Goal: Complete application form: Complete application form

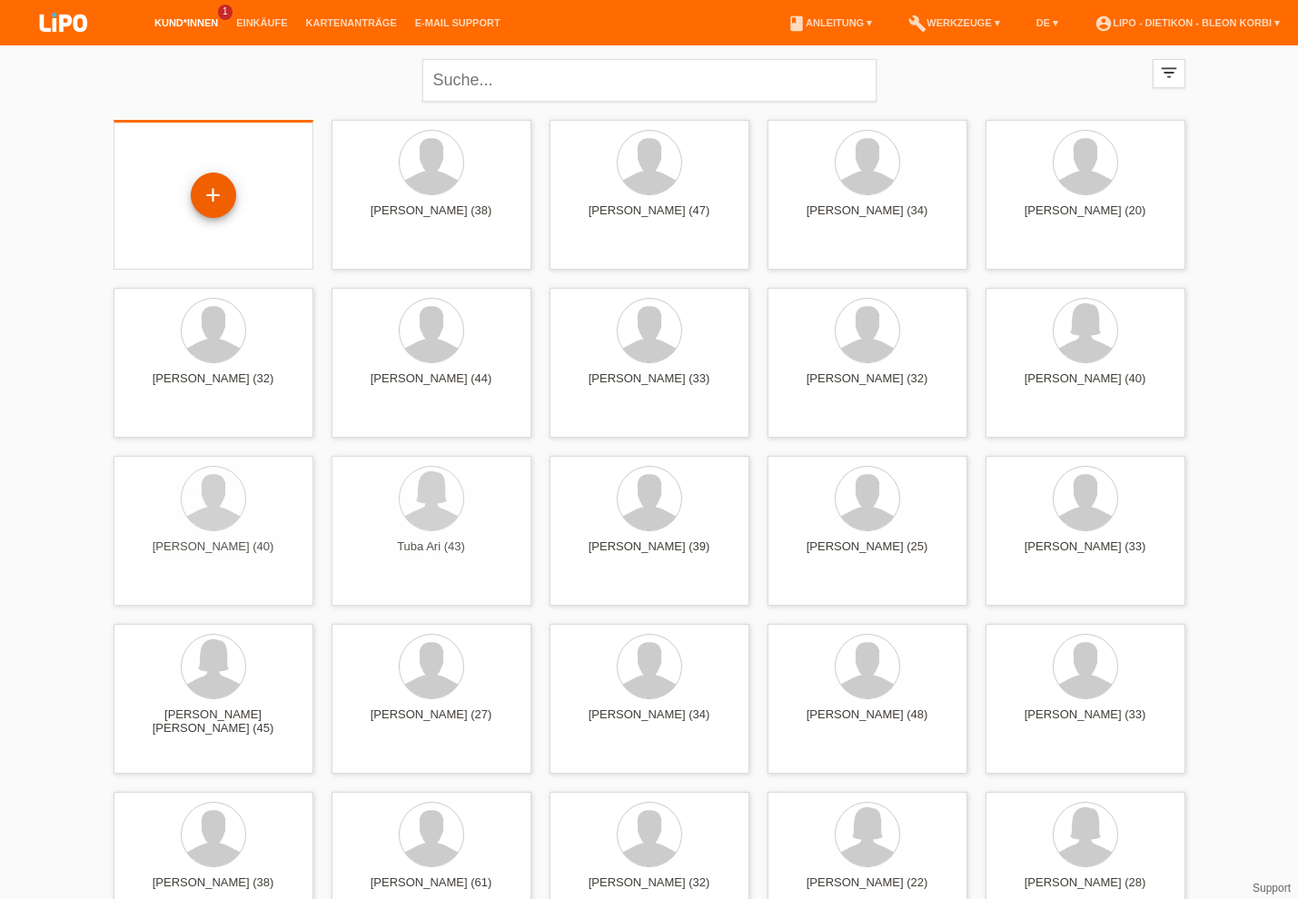
click at [220, 199] on div "+" at bounding box center [214, 195] width 44 height 31
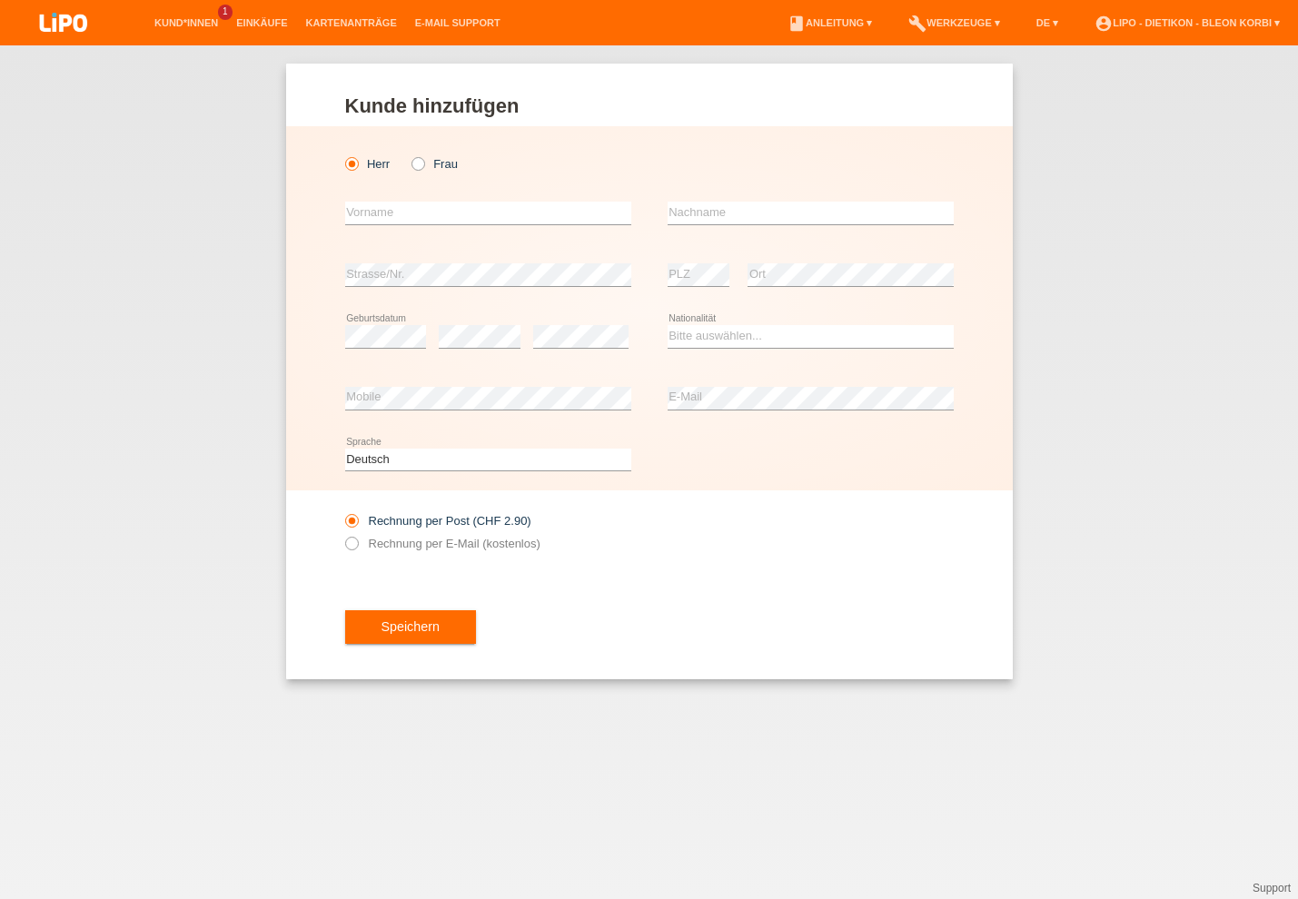
click at [727, 227] on div "error Nachname" at bounding box center [811, 214] width 286 height 62
click at [721, 213] on input "text" at bounding box center [811, 213] width 286 height 23
click at [540, 221] on input "text" at bounding box center [488, 213] width 286 height 23
click at [372, 536] on div "Rechnung per Post (CHF 2.90) Rechnung per E-Mail (kostenlos)" at bounding box center [488, 532] width 286 height 45
click at [342, 511] on icon at bounding box center [342, 511] width 0 height 0
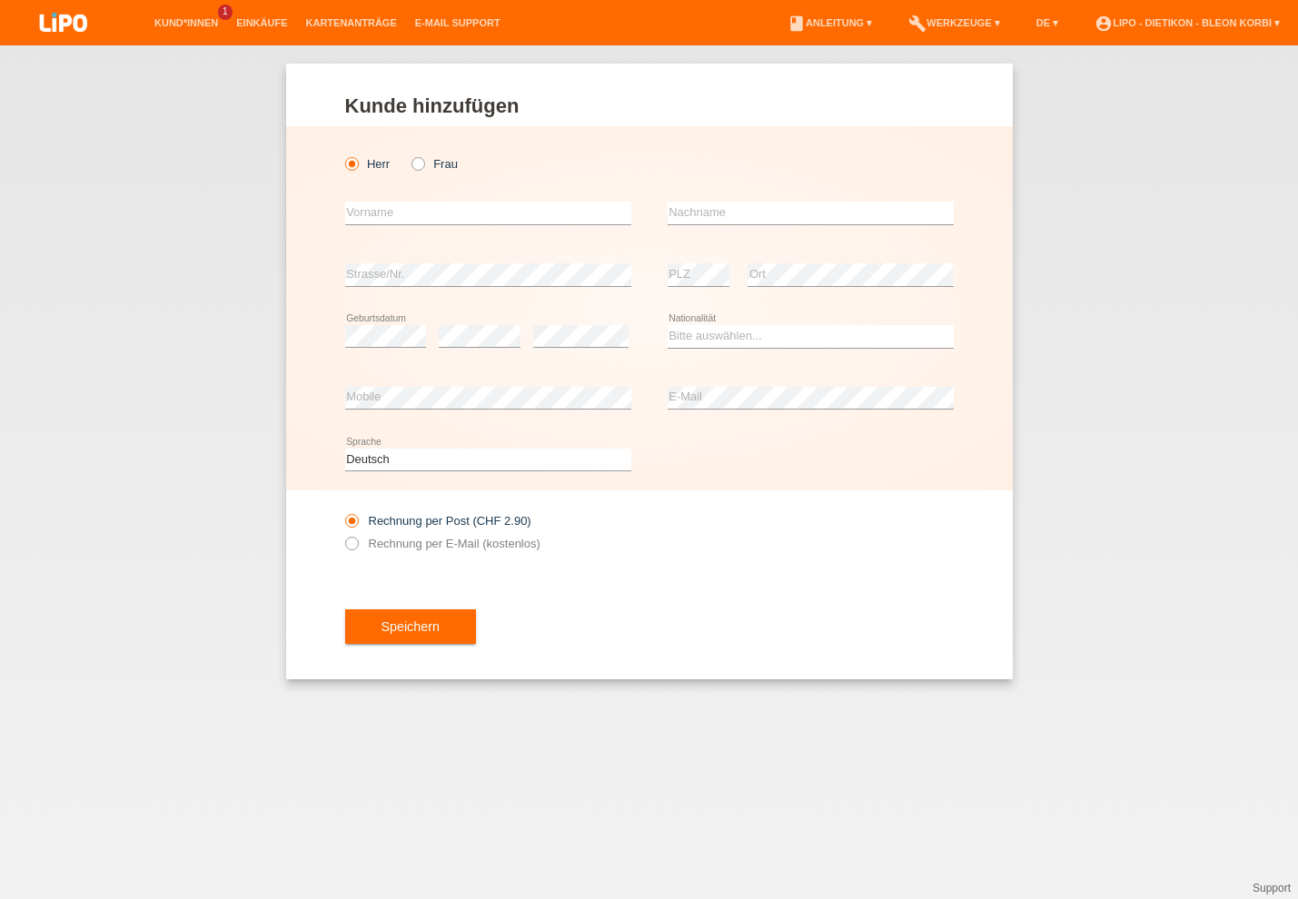
click at [351, 528] on input "Rechnung per Post (CHF 2.90)" at bounding box center [351, 525] width 12 height 23
click at [344, 549] on div "Kund*in hinzufügen Kunde hinzufügen Kundin hinzufügen Herr Frau error Vorname e…" at bounding box center [649, 372] width 727 height 616
click at [502, 229] on div "error Vorname" at bounding box center [488, 214] width 286 height 62
click at [502, 216] on input "text" at bounding box center [488, 213] width 286 height 23
type input "Bekim"
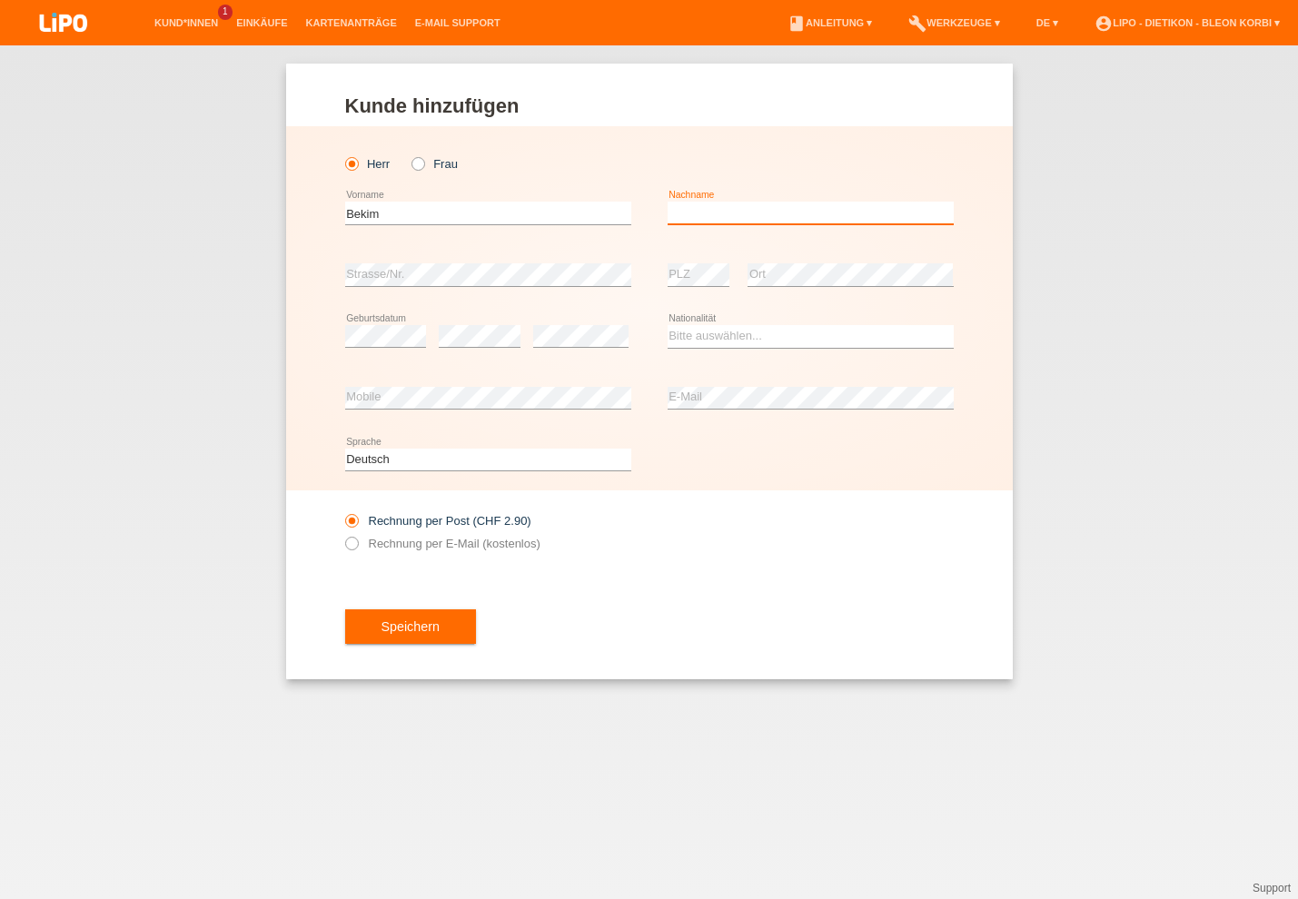
click at [685, 214] on input "text" at bounding box center [811, 213] width 286 height 23
type input "Gutiqi"
click at [778, 341] on select "Bitte auswählen... Schweiz Deutschland Liechtenstein Österreich ------------ Af…" at bounding box center [811, 336] width 286 height 22
select select "CH"
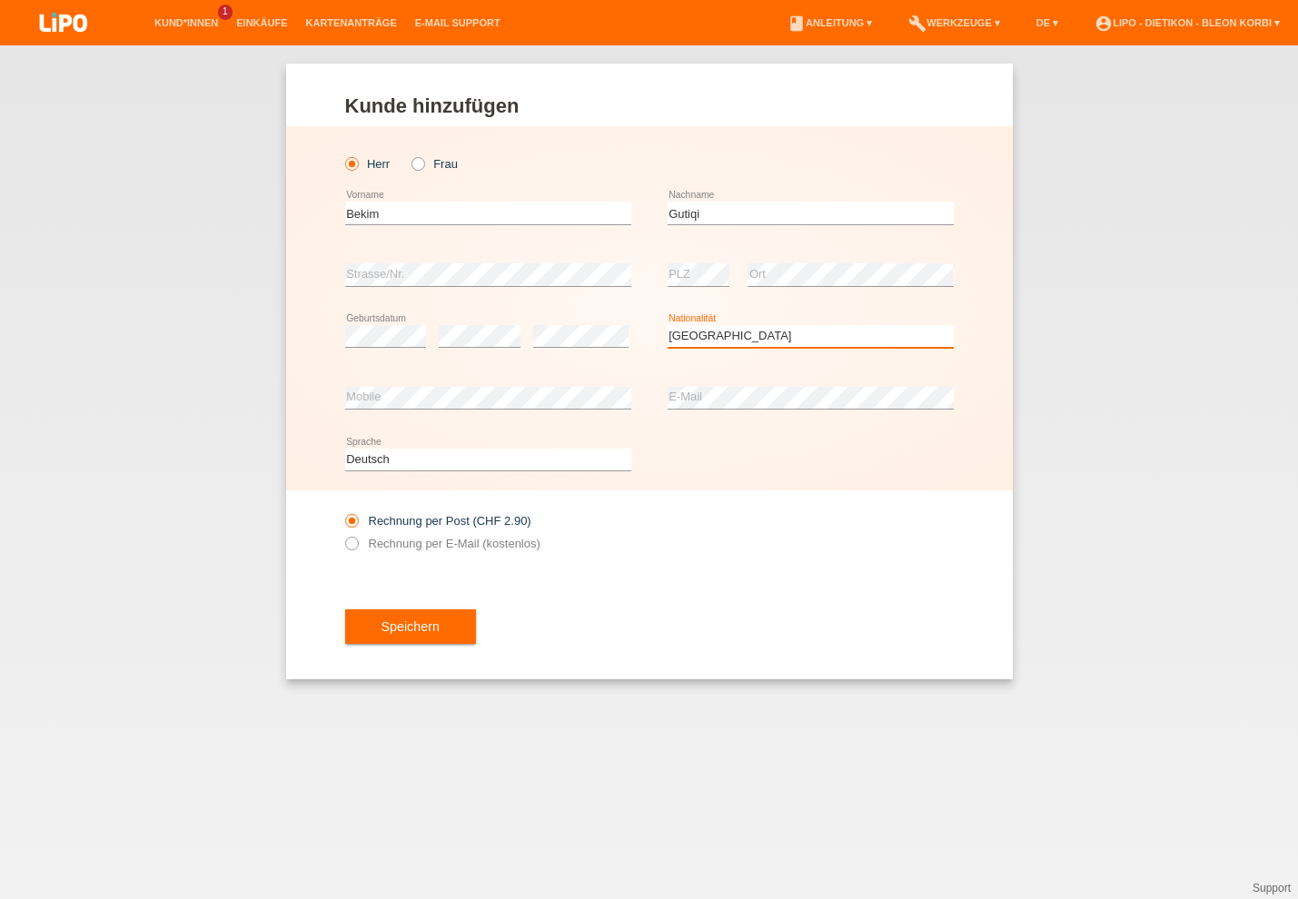
click at [0, 0] on option "Schweiz" at bounding box center [0, 0] width 0 height 0
click at [342, 534] on icon at bounding box center [342, 534] width 0 height 0
click at [355, 545] on input "Rechnung per E-Mail (kostenlos)" at bounding box center [351, 548] width 12 height 23
radio input "true"
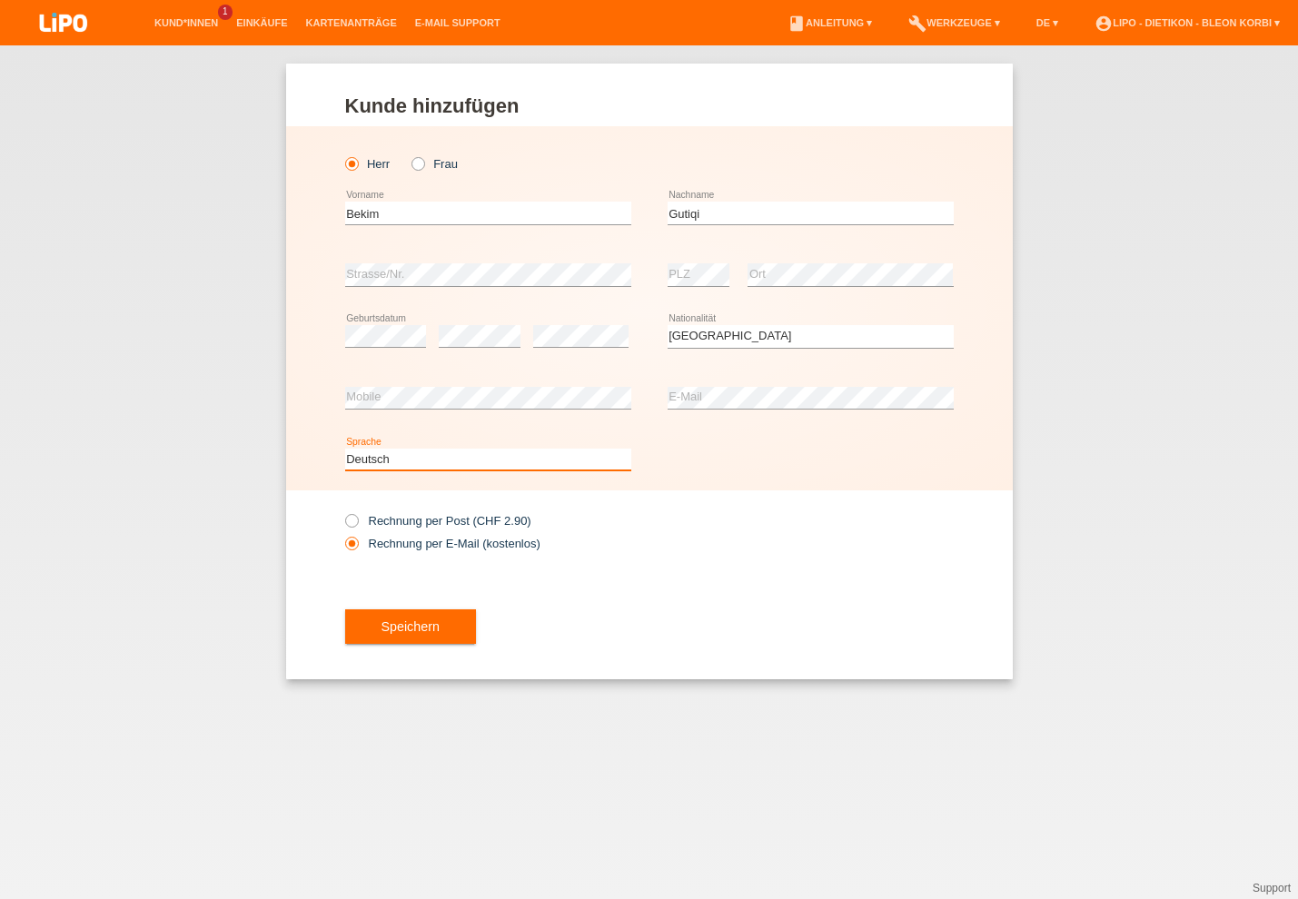
click at [434, 452] on select "Deutsch Français Italiano English" at bounding box center [488, 460] width 286 height 22
click at [531, 516] on label "Rechnung per Post (CHF 2.90)" at bounding box center [438, 521] width 186 height 14
click at [357, 516] on input "Rechnung per Post (CHF 2.90)" at bounding box center [351, 525] width 12 height 23
radio input "true"
click at [540, 546] on label "Rechnung per E-Mail (kostenlos)" at bounding box center [442, 544] width 195 height 14
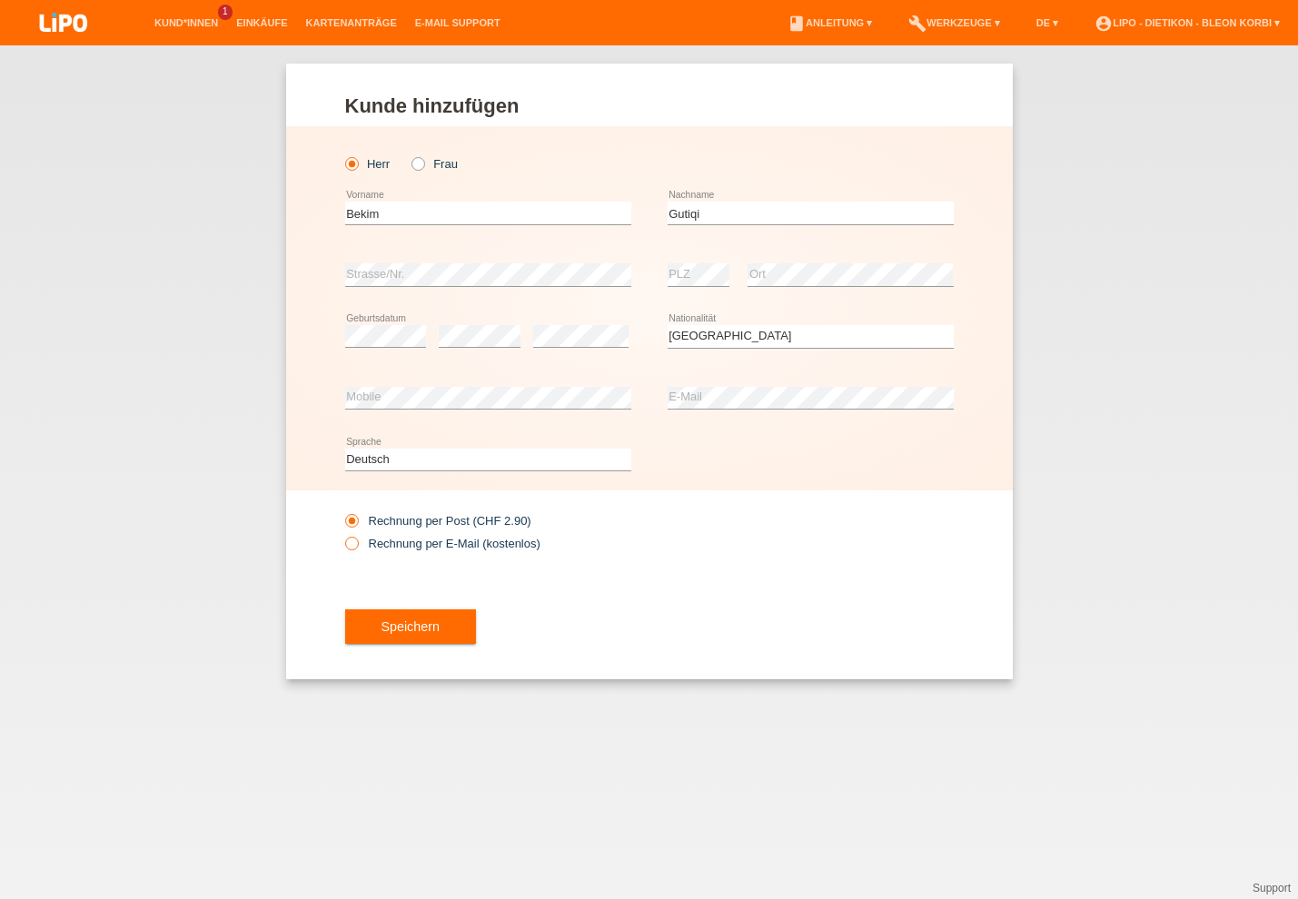
click at [357, 546] on input "Rechnung per E-Mail (kostenlos)" at bounding box center [351, 548] width 12 height 23
radio input "true"
click at [396, 617] on button "Speichern" at bounding box center [410, 626] width 131 height 35
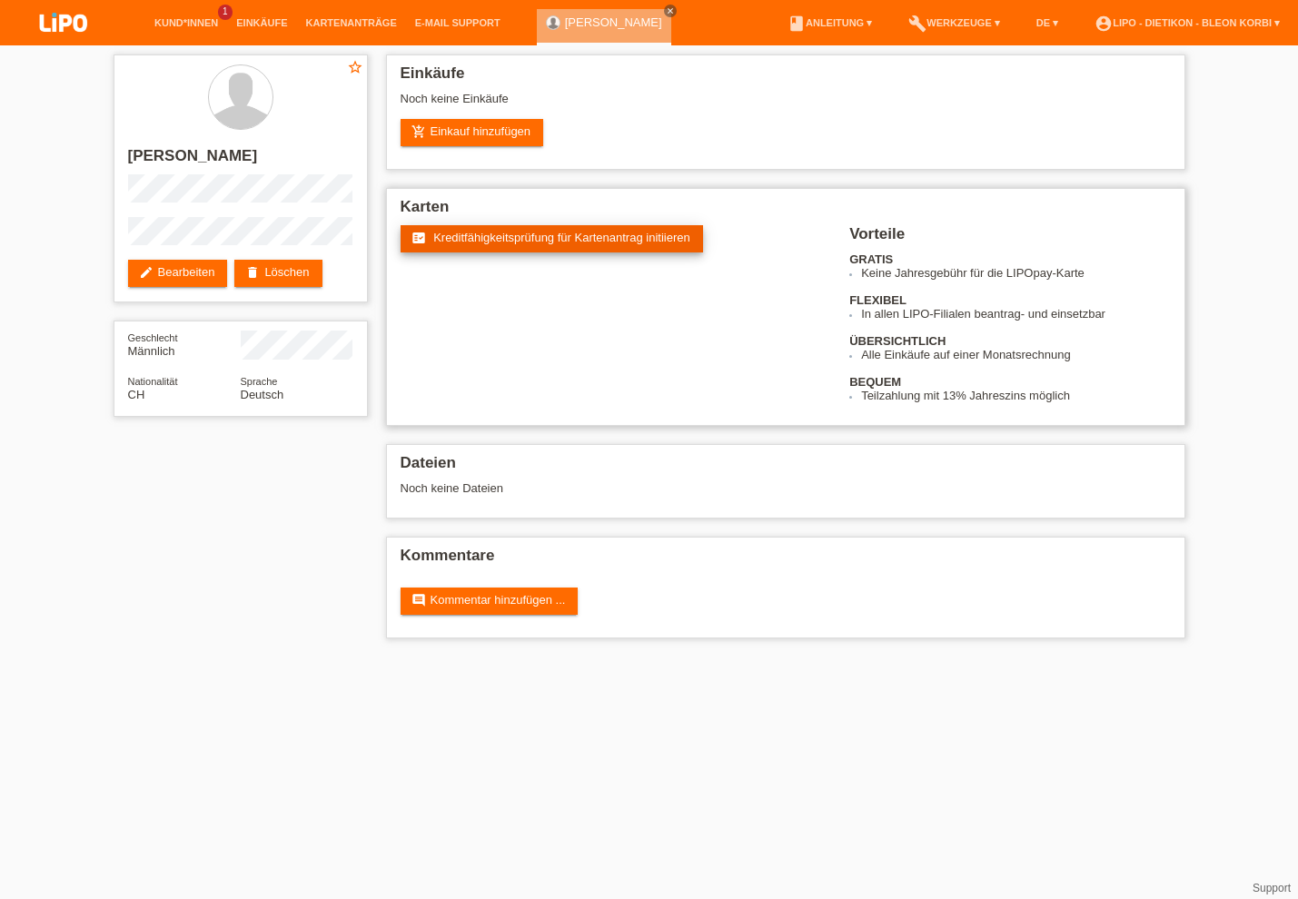
click at [490, 236] on span "Kreditfähigkeitsprüfung für Kartenantrag initiieren" at bounding box center [561, 238] width 257 height 14
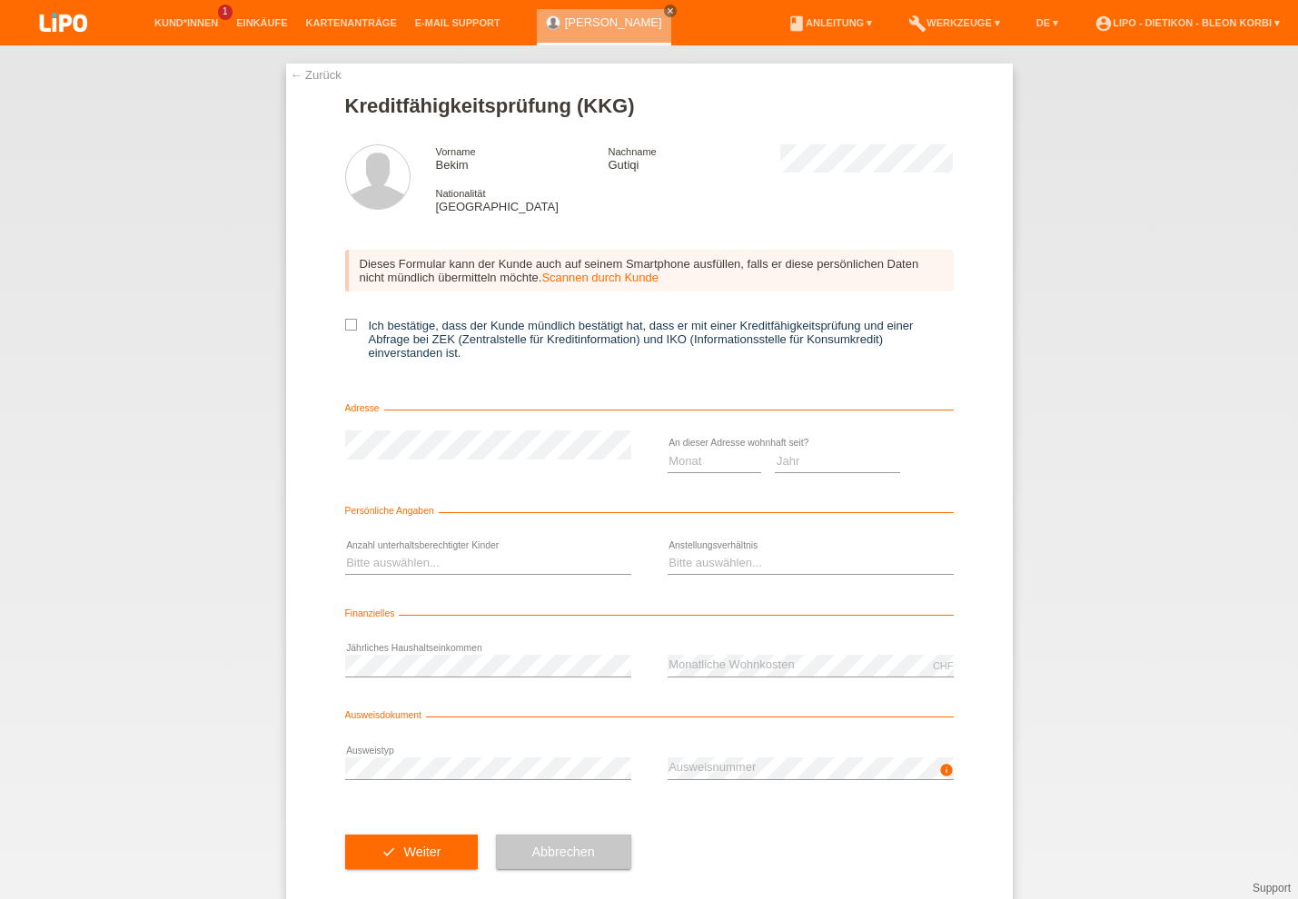
scroll to position [33, 0]
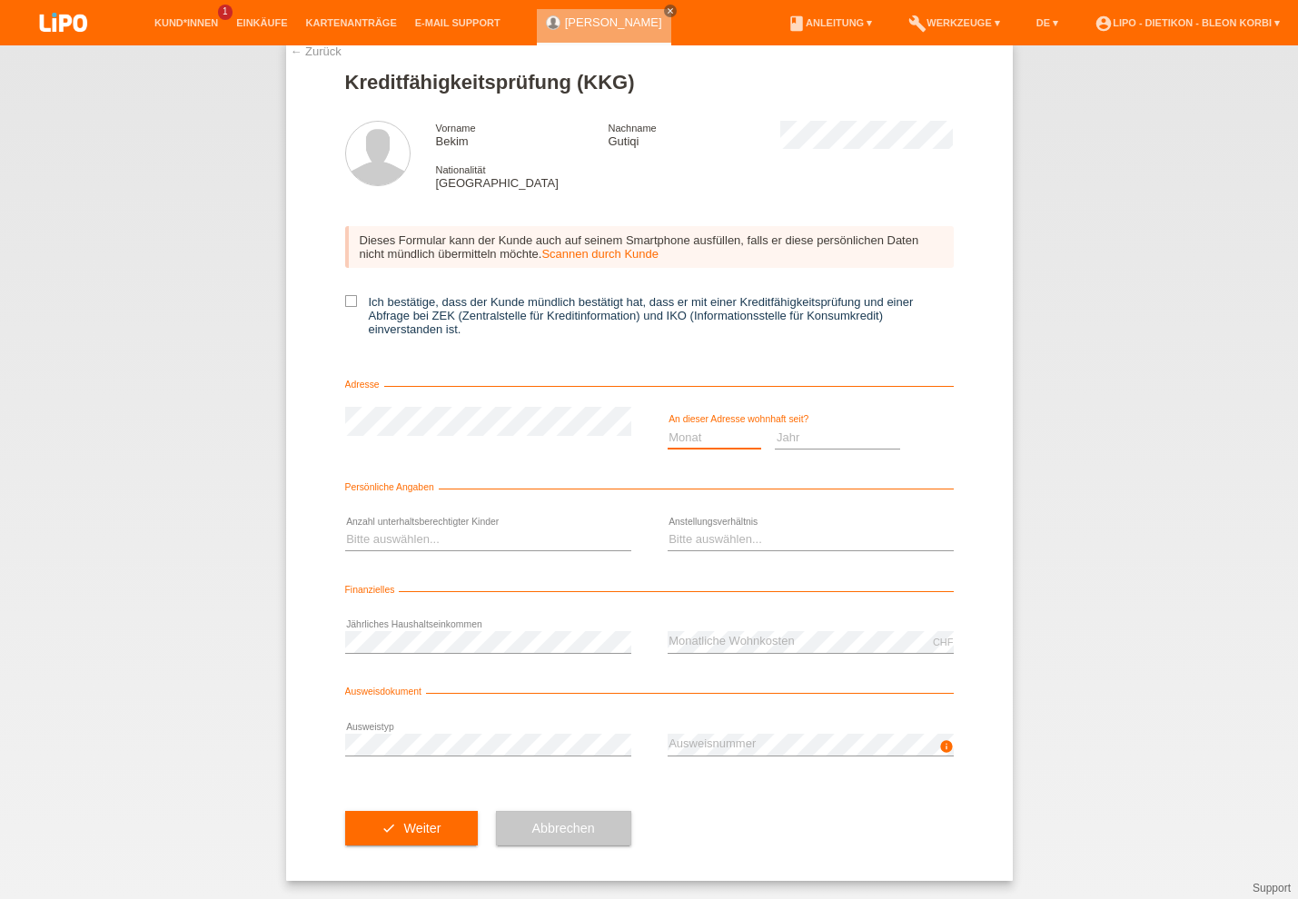
click at [679, 434] on select "Monat 01 02 03 04 05 06 07 08 09 10" at bounding box center [715, 437] width 94 height 22
click at [684, 434] on select "Monat 01 02 03 04 05 06 07 08 09 10" at bounding box center [715, 437] width 94 height 22
click at [721, 435] on select "Monat 01 02 03 04 05 06 07 08 09 10" at bounding box center [715, 437] width 94 height 22
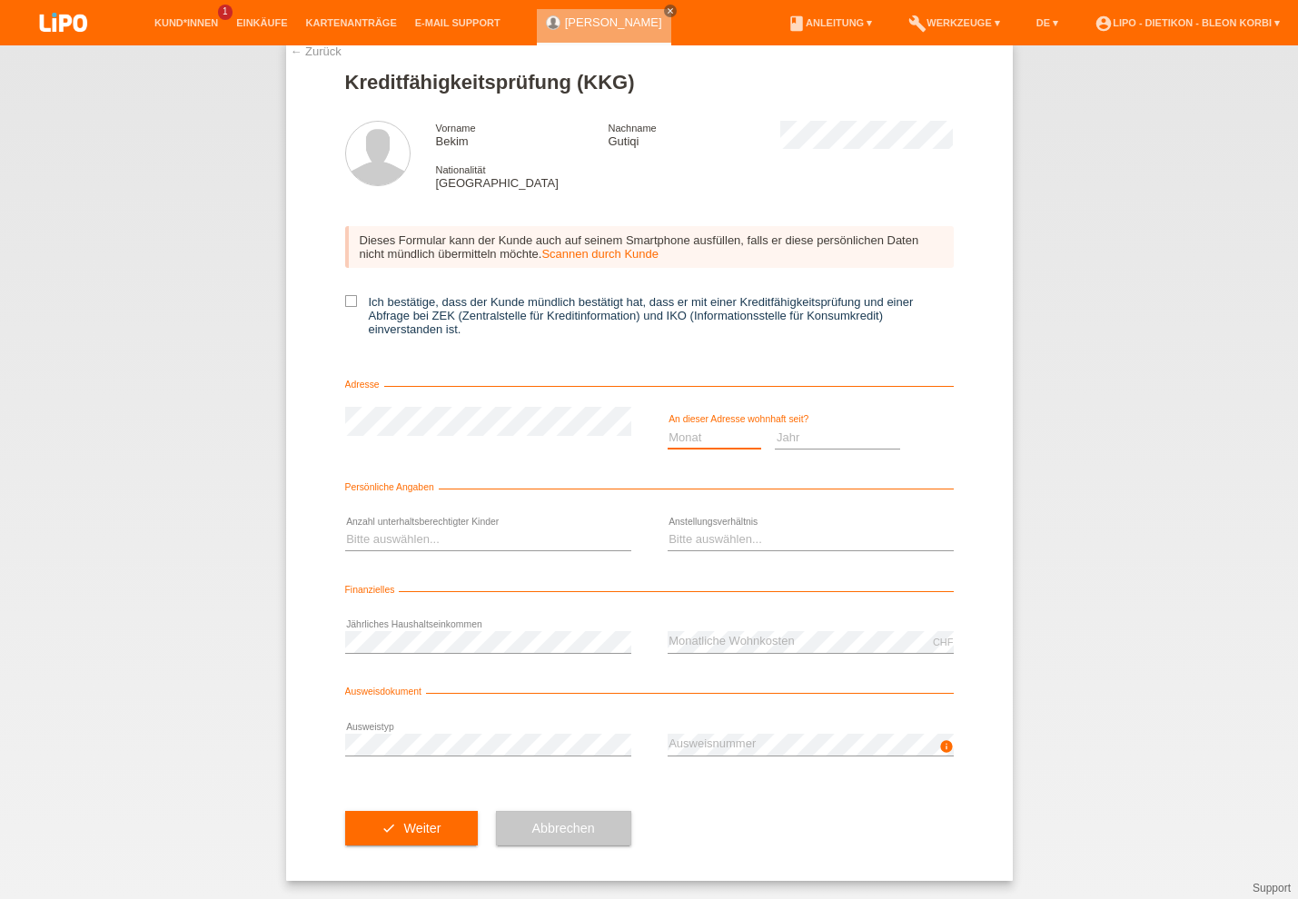
click at [721, 435] on select "Monat 01 02 03 04 05 06 07 08 09 10" at bounding box center [715, 437] width 94 height 22
click at [775, 433] on select "Jahr 2025 2024 2023 2022 2021 2020 2019 2018 2017 2016 2015 2014 2013 2012 2011…" at bounding box center [837, 437] width 125 height 22
click at [792, 436] on select "Jahr 2025 2024 2023 2022 2021 2020 2019 2018 2017 2016 2015 2014 2013 2012 2011…" at bounding box center [837, 437] width 125 height 22
select select "2003"
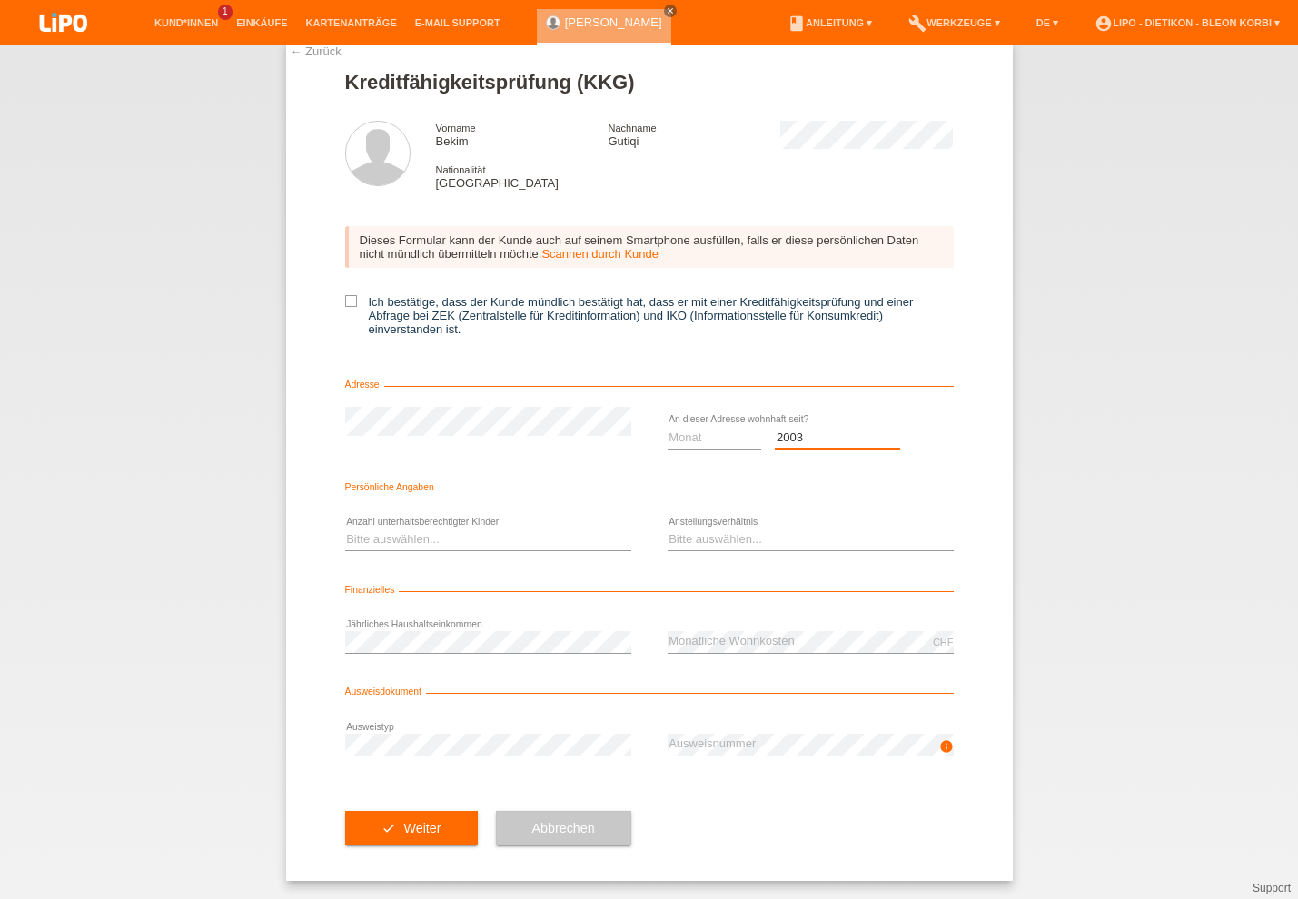
click at [0, 0] on option "2003" at bounding box center [0, 0] width 0 height 0
click at [733, 449] on icon at bounding box center [715, 449] width 94 height 1
click at [729, 434] on select "Monat 01 02 03 04 05 06 07 08 09 10" at bounding box center [715, 437] width 94 height 22
select select "09"
click at [0, 0] on option "09" at bounding box center [0, 0] width 0 height 0
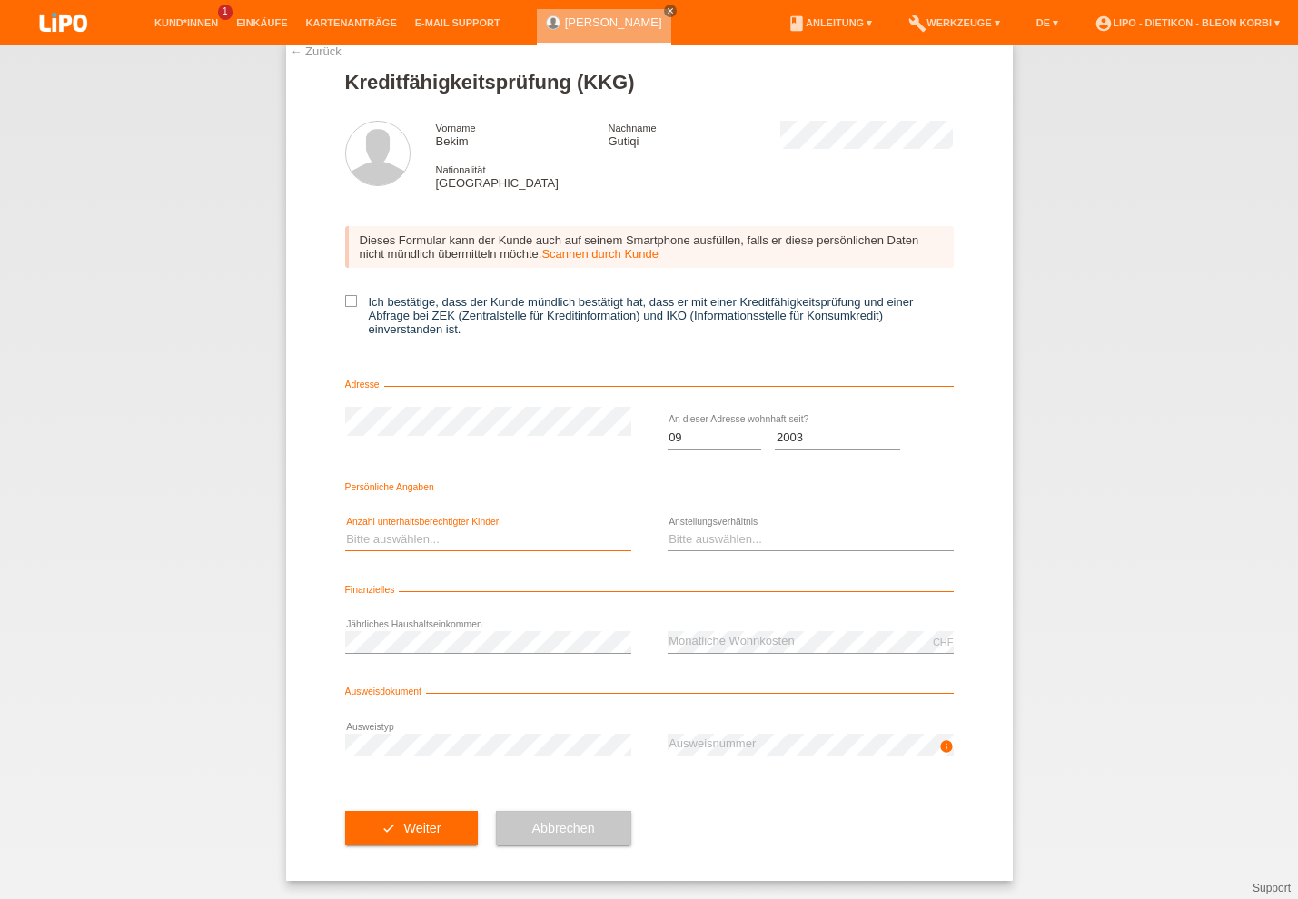
click at [418, 539] on select "Bitte auswählen... 0 1 2 3 4 5 6 7 8 9" at bounding box center [488, 540] width 286 height 22
select select "2"
click at [0, 0] on option "2" at bounding box center [0, 0] width 0 height 0
click at [745, 533] on select "Bitte auswählen... Unbefristet Befristet Lehrling/Student Pensioniert Nicht arb…" at bounding box center [811, 540] width 286 height 22
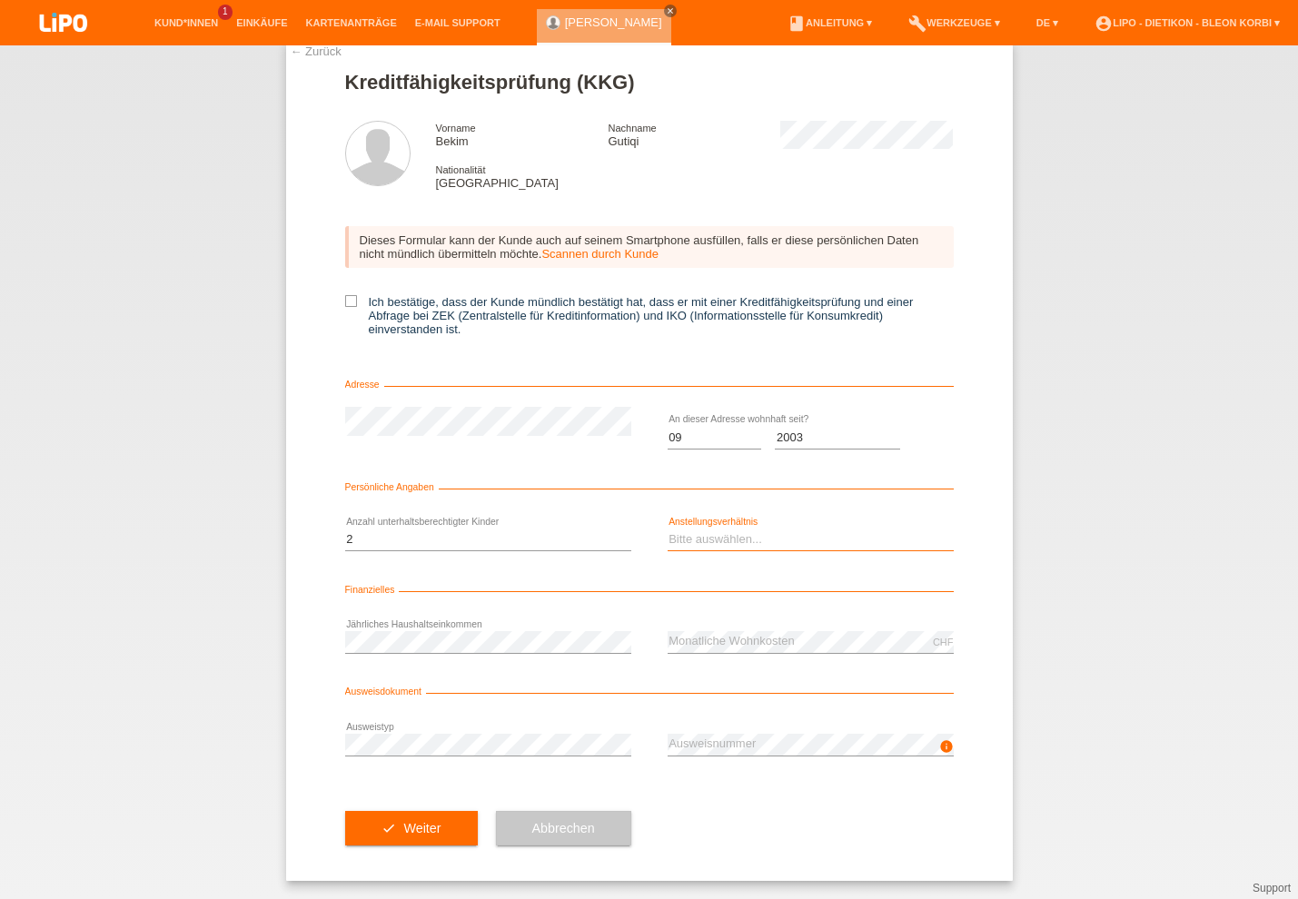
click at [745, 533] on select "Bitte auswählen... Unbefristet Befristet Lehrling/Student Pensioniert Nicht arb…" at bounding box center [811, 540] width 286 height 22
click at [731, 544] on select "Bitte auswählen... Unbefristet Befristet Lehrling/Student Pensioniert Nicht arb…" at bounding box center [811, 540] width 286 height 22
select select "UNLIMITED"
click at [0, 0] on option "Unbefristet" at bounding box center [0, 0] width 0 height 0
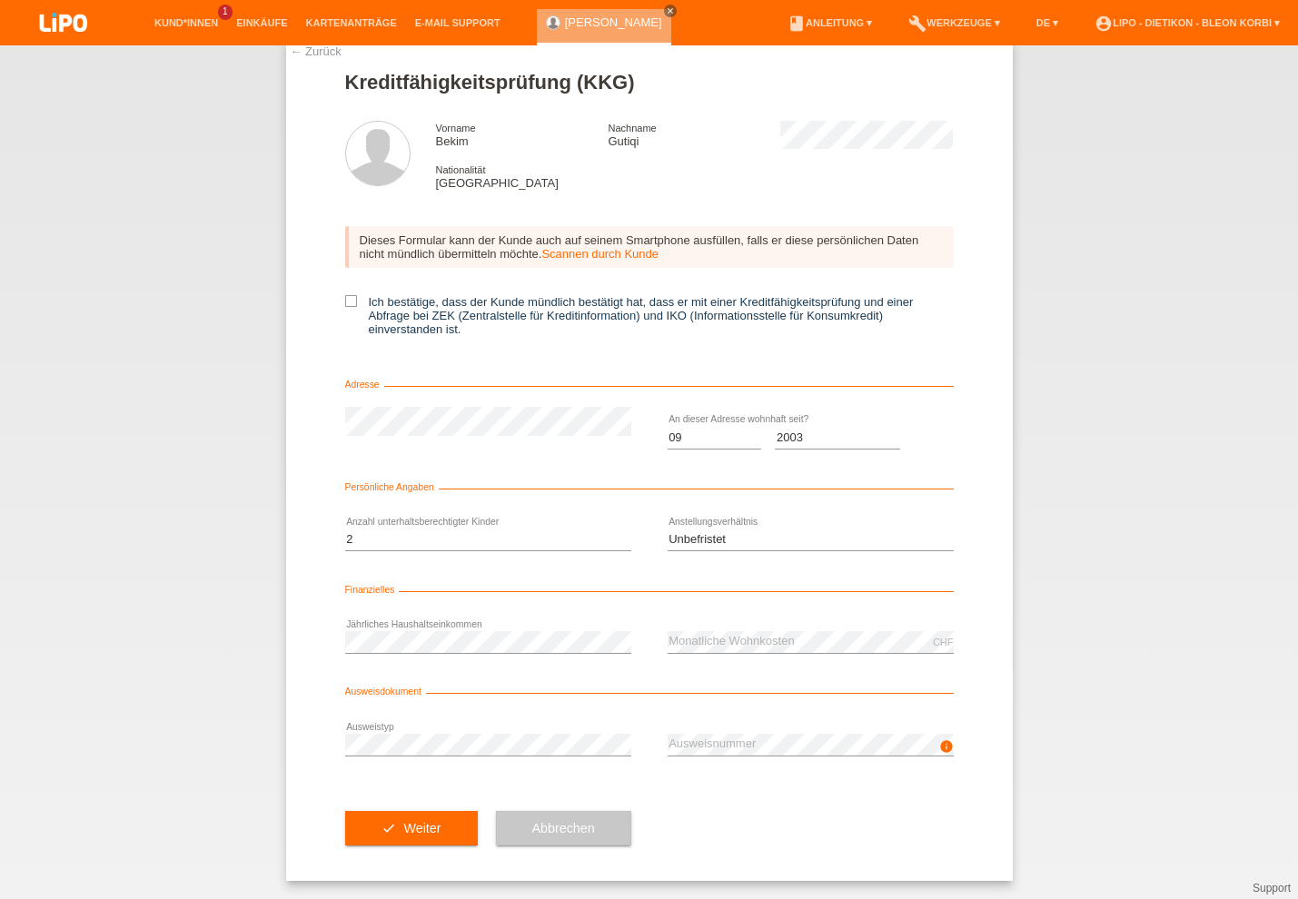
click at [427, 729] on div "error Ausweistyp" at bounding box center [488, 745] width 286 height 62
click at [444, 840] on button "check Weiter" at bounding box center [411, 828] width 133 height 35
click at [346, 304] on input "Ich bestätige, dass der Kunde mündlich bestätigt hat, dass er mit einer Kreditf…" at bounding box center [351, 301] width 12 height 12
checkbox input "true"
click at [414, 826] on button "check Weiter" at bounding box center [411, 828] width 133 height 35
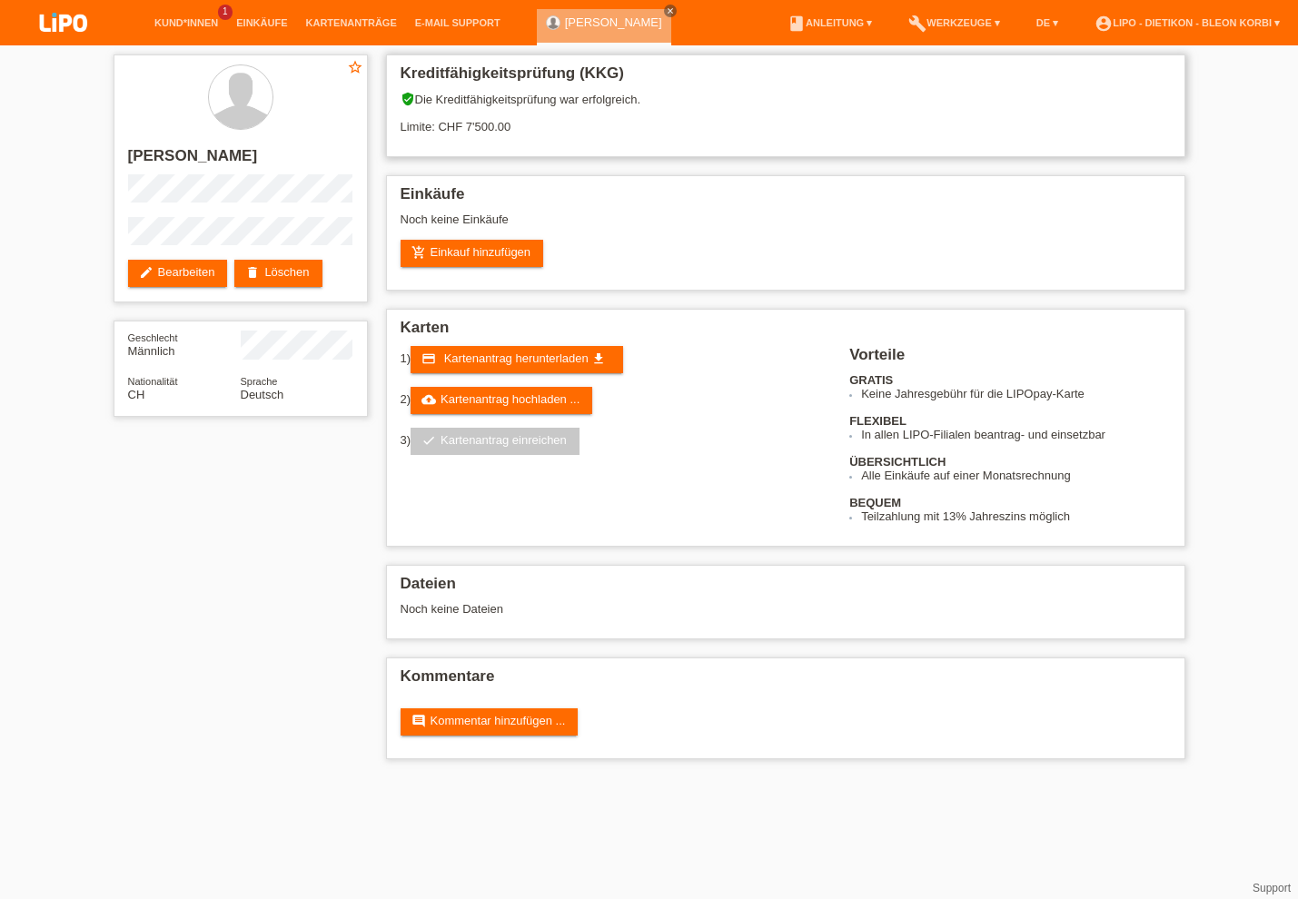
drag, startPoint x: 391, startPoint y: 125, endPoint x: 530, endPoint y: 124, distance: 139.9
click at [712, 198] on h2 "Einkäufe" at bounding box center [786, 198] width 770 height 27
click at [296, 778] on html "Kund*innen 1 Einkäufe Kartenanträge E-Mail Support close menu" at bounding box center [649, 389] width 1298 height 778
click at [468, 371] on link "credit_card Kartenantrag herunterladen get_app" at bounding box center [517, 359] width 213 height 27
click at [577, 190] on h2 "Einkäufe" at bounding box center [786, 198] width 770 height 27
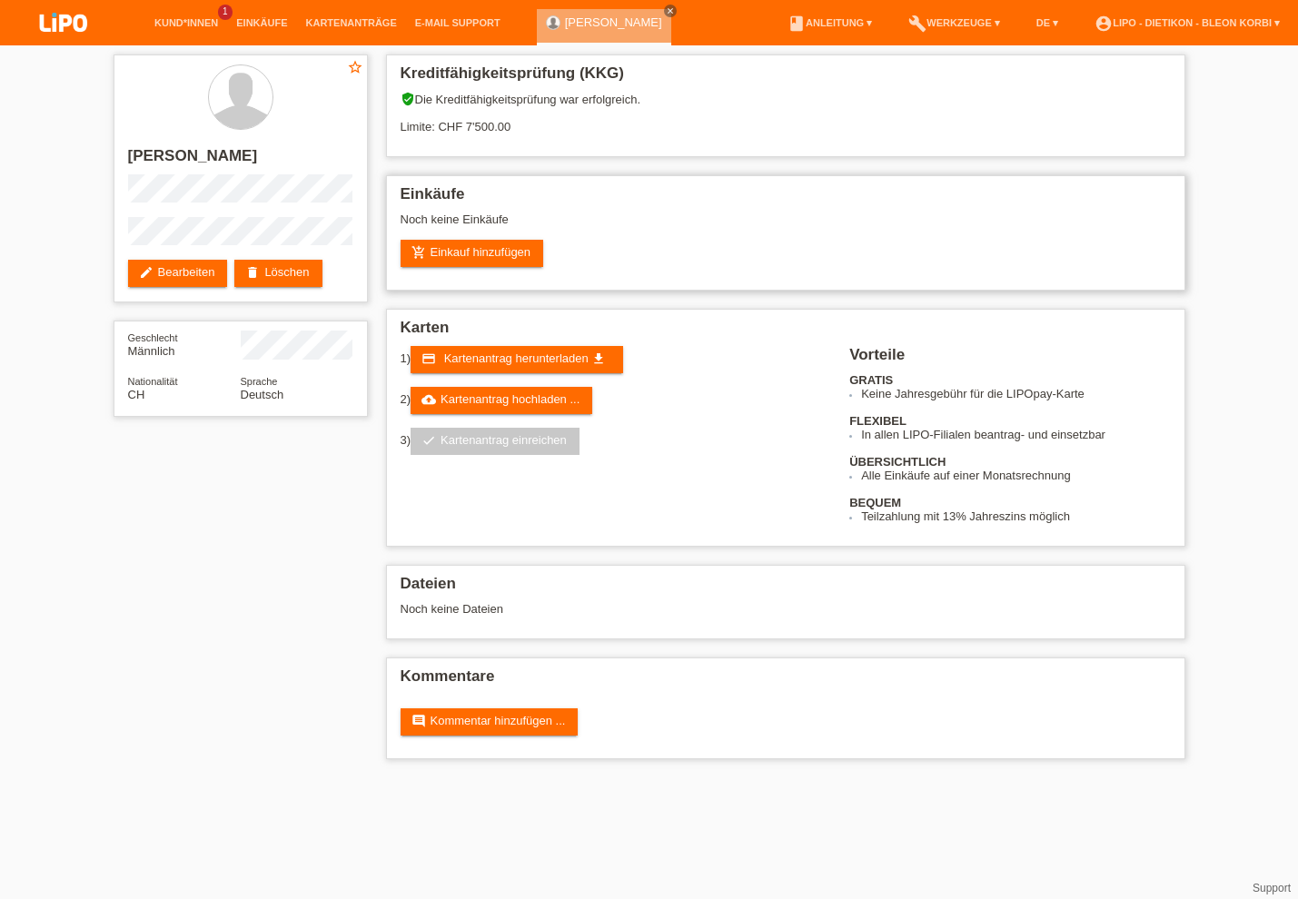
click at [646, 226] on div "Noch keine Einkäufe" at bounding box center [786, 226] width 770 height 27
click at [469, 261] on link "add_shopping_cart Einkauf hinzufügen" at bounding box center [473, 253] width 144 height 27
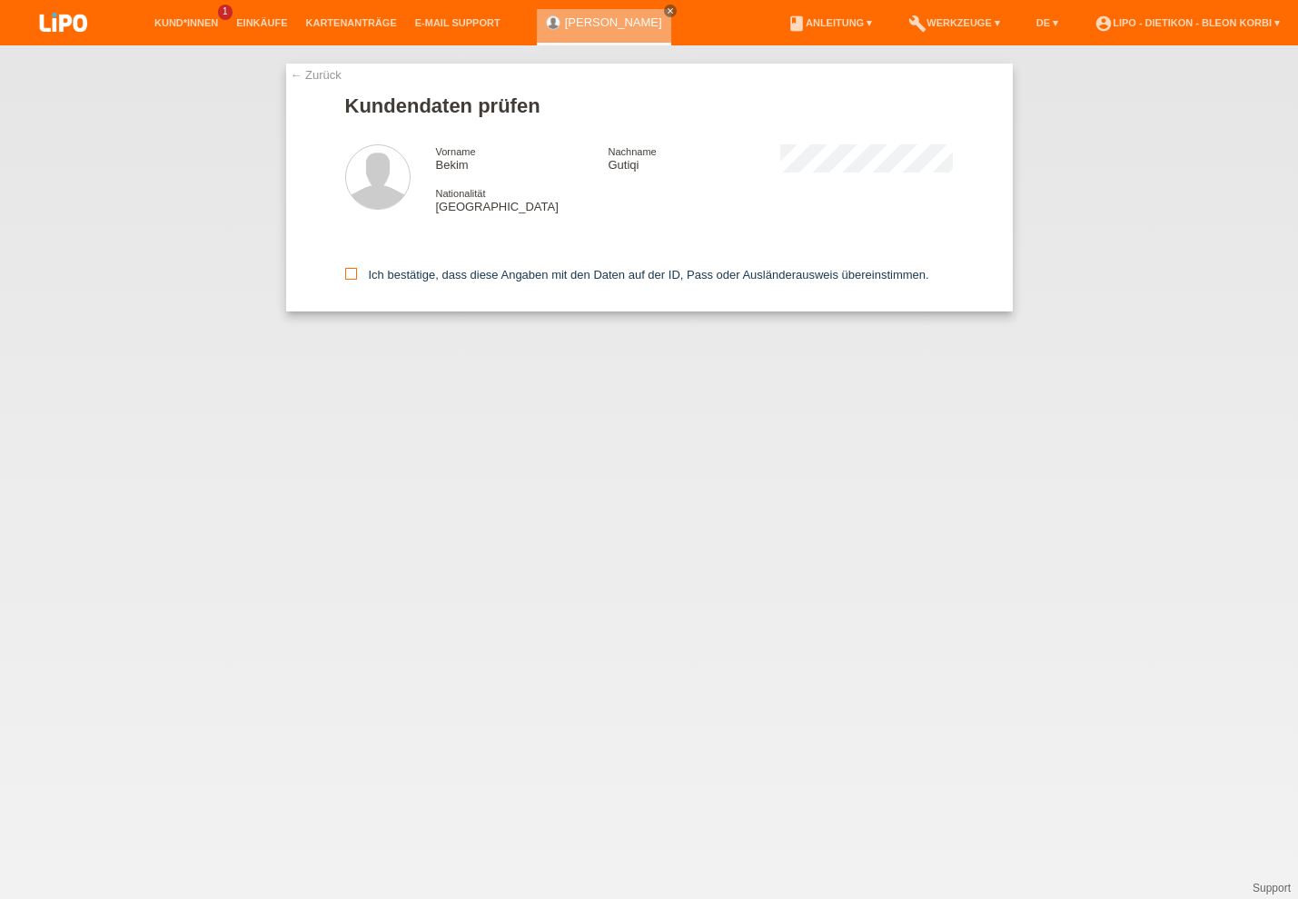
click at [351, 274] on icon at bounding box center [351, 274] width 12 height 12
click at [351, 274] on input "Ich bestätige, dass diese Angaben mit den Daten auf der ID, Pass oder Ausländer…" at bounding box center [351, 274] width 12 height 12
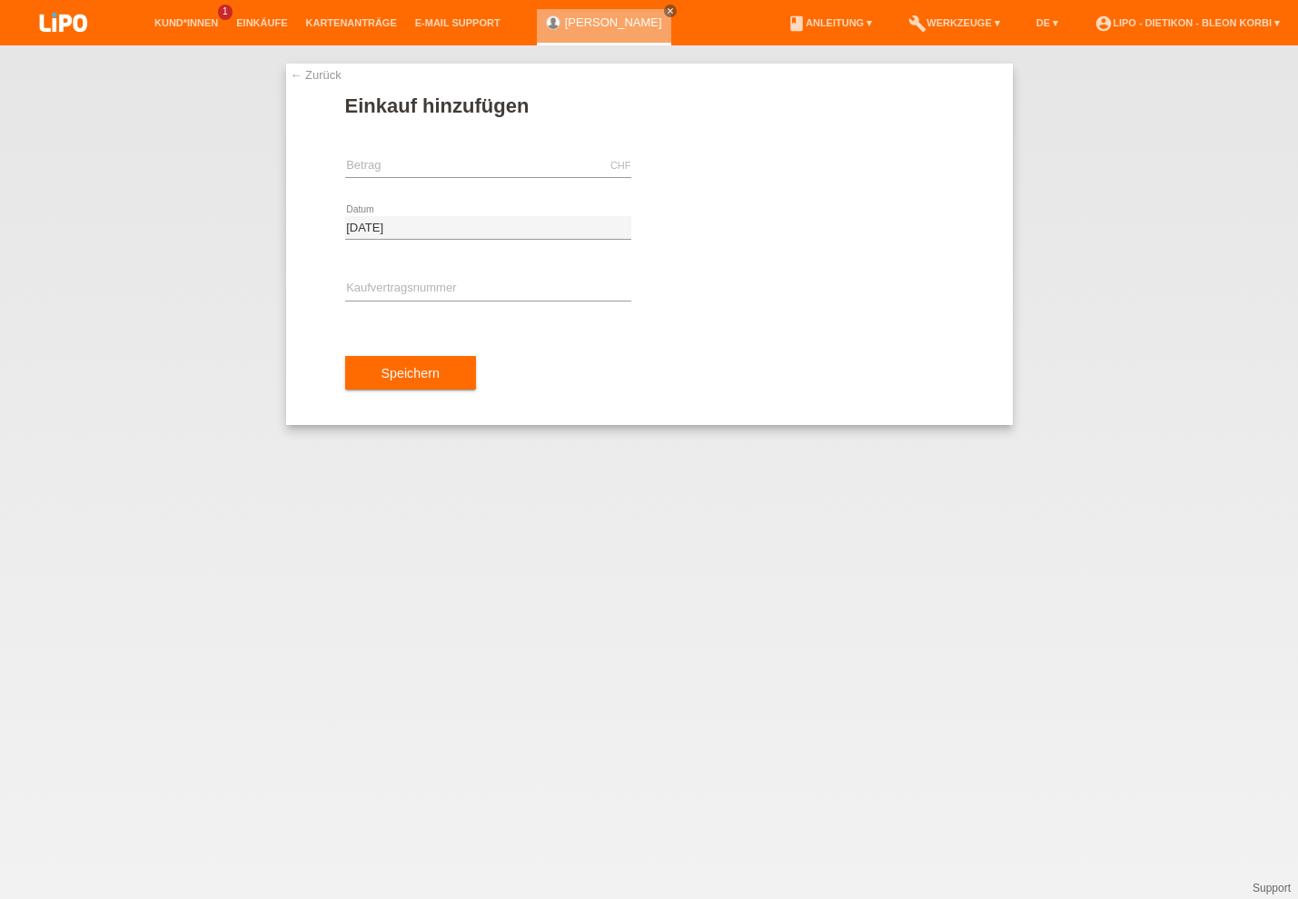
click at [375, 180] on div "CHF error Betrag" at bounding box center [488, 166] width 286 height 62
click at [375, 173] on input "text" at bounding box center [488, 165] width 286 height 23
type input "3761.25"
click at [451, 286] on input "text" at bounding box center [488, 289] width 286 height 23
type input "XB1PR2"
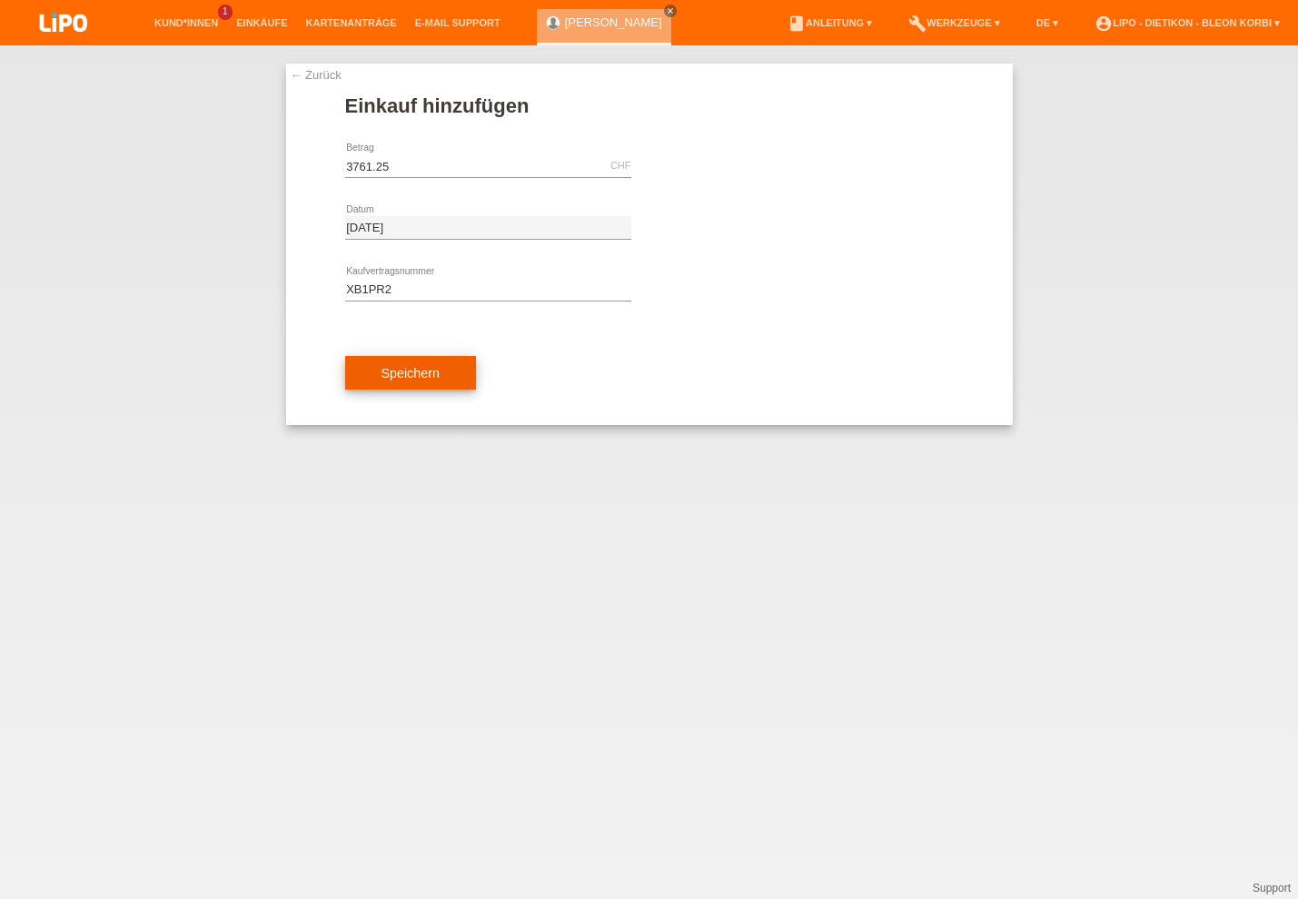
click at [406, 391] on button "Speichern" at bounding box center [410, 373] width 131 height 35
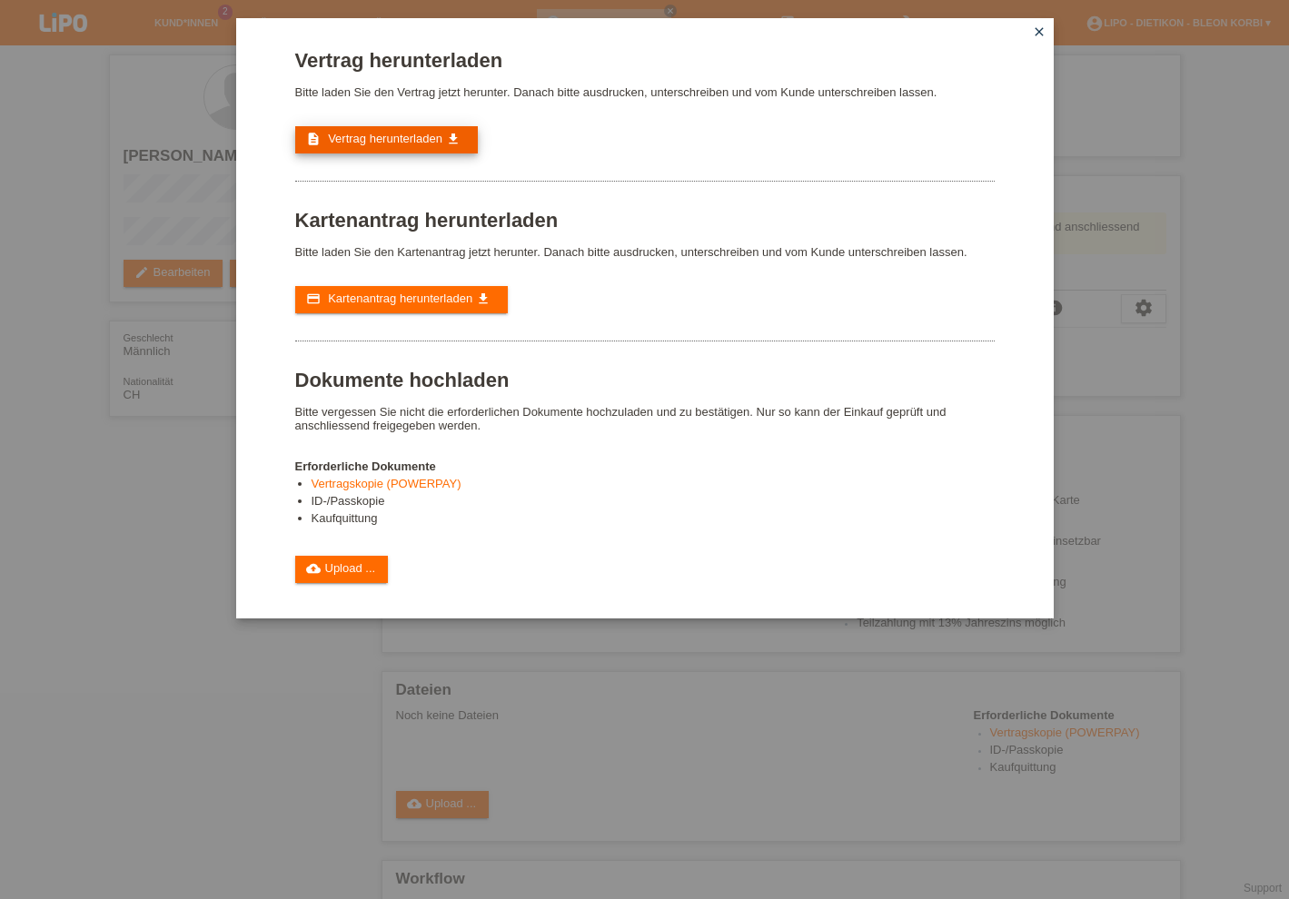
click at [399, 142] on span "Vertrag herunterladen" at bounding box center [385, 139] width 114 height 14
click at [664, 704] on div "Vertrag herunterladen Bitte laden Sie den Vertrag jetzt herunter. Danach bitte …" at bounding box center [644, 449] width 1289 height 899
click at [454, 696] on div "Vertrag herunterladen Bitte laden Sie den Vertrag jetzt herunter. Danach bitte …" at bounding box center [644, 449] width 1289 height 899
click at [352, 583] on link "cloud_upload Upload ..." at bounding box center [342, 569] width 94 height 27
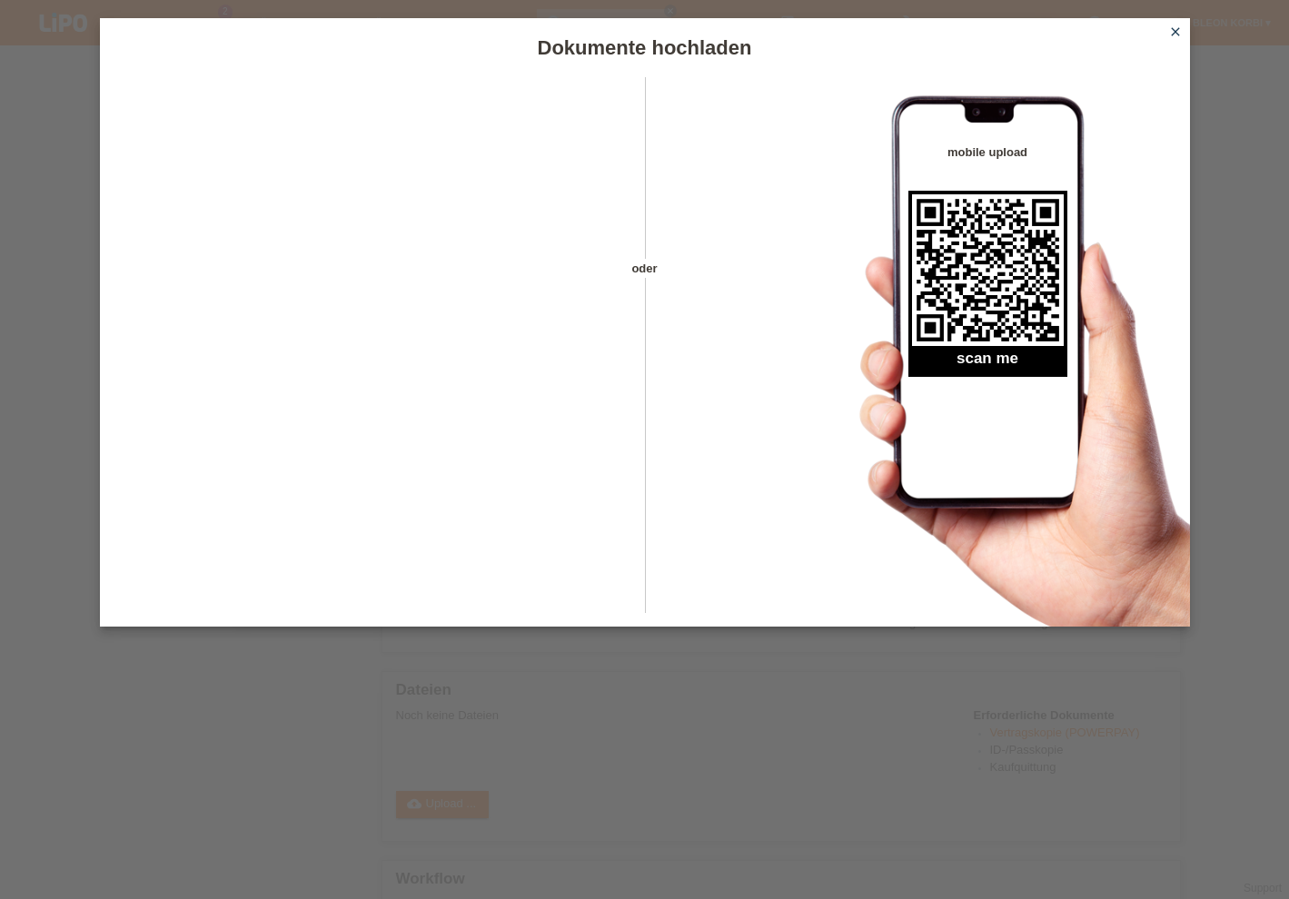
click at [1179, 28] on icon "close" at bounding box center [1175, 32] width 15 height 15
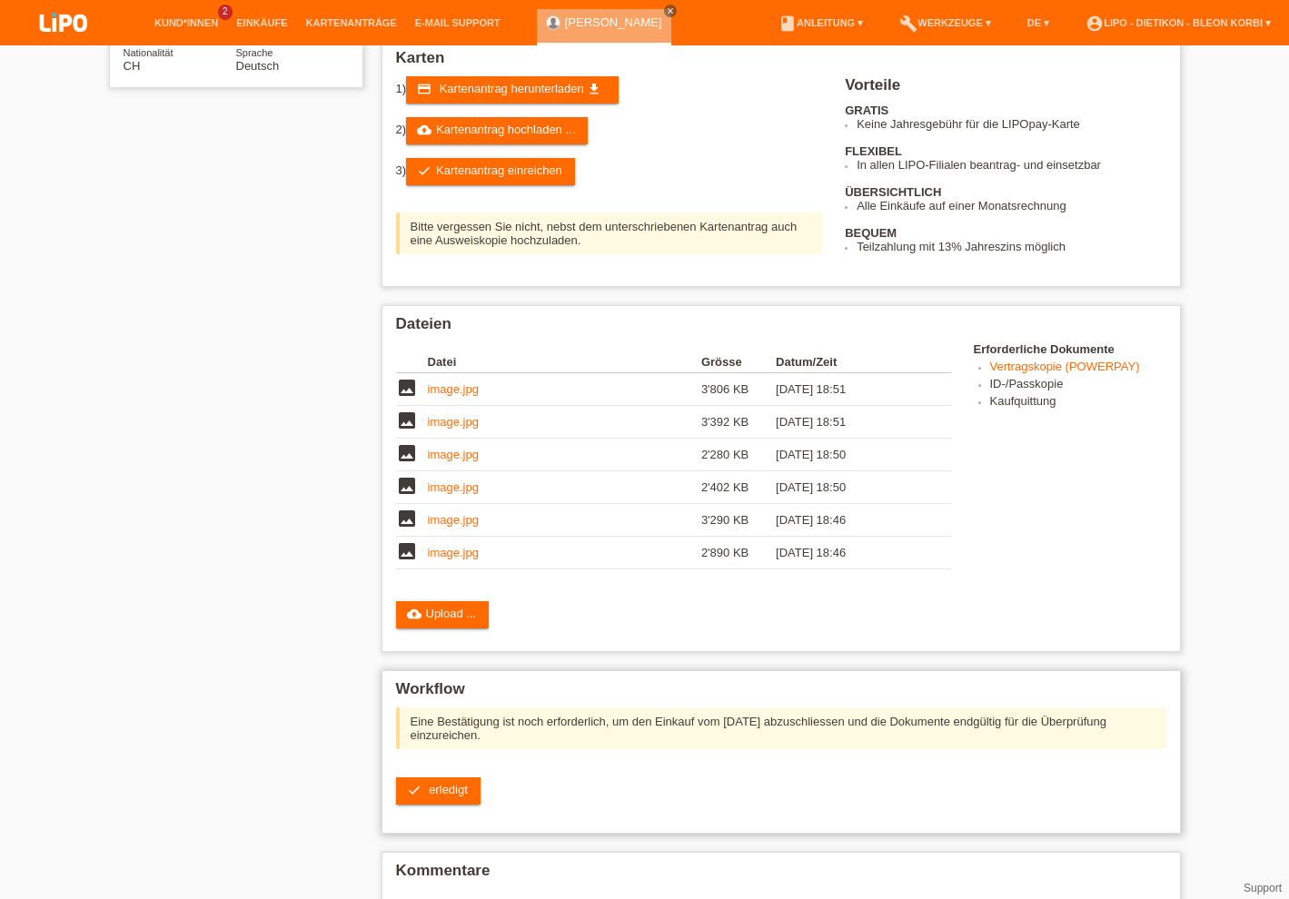
scroll to position [420, 0]
click at [444, 783] on span "erledigt" at bounding box center [448, 790] width 39 height 14
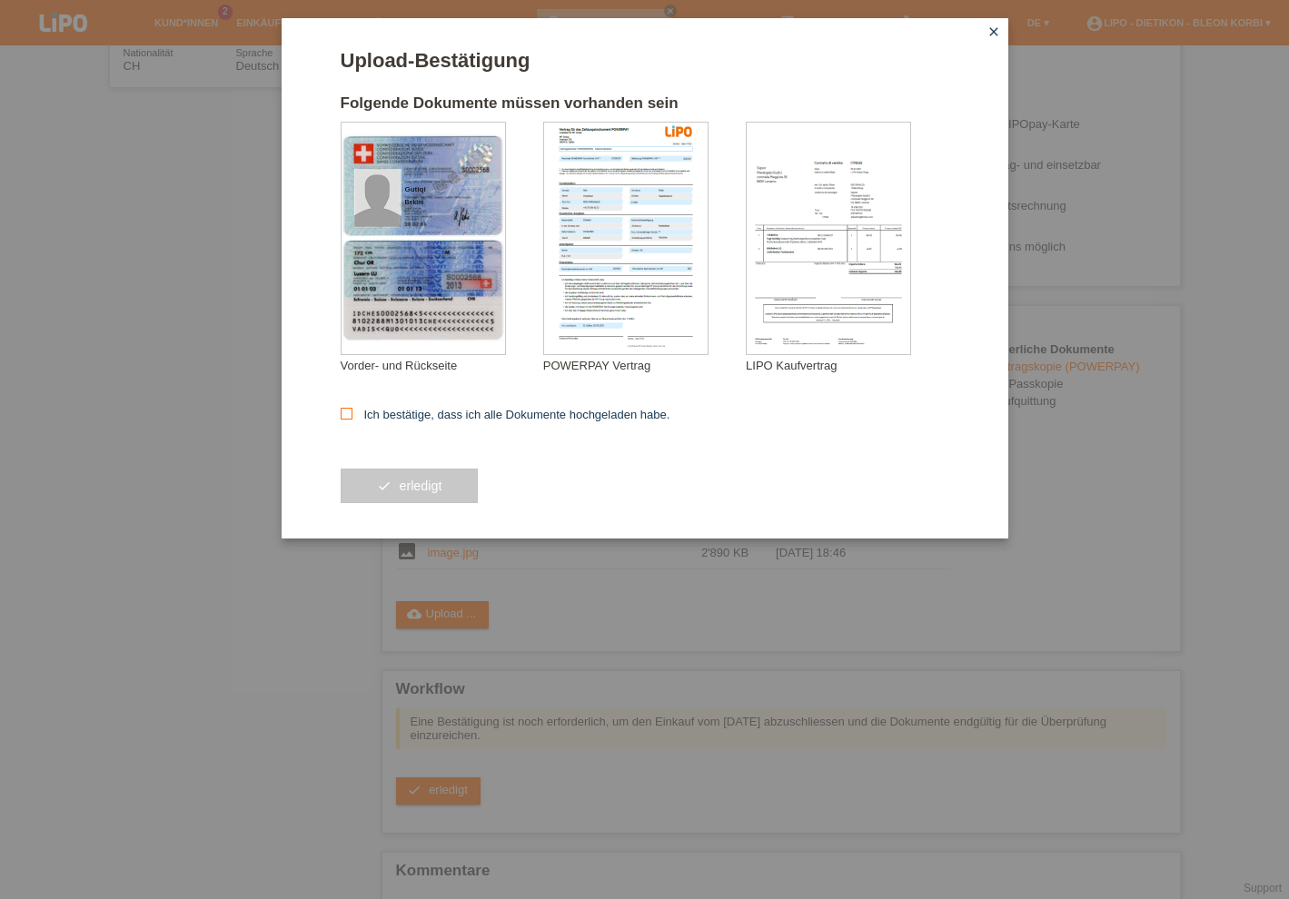
click at [349, 420] on input "Ich bestätige, dass ich alle Dokumente hochgeladen habe." at bounding box center [347, 414] width 12 height 12
checkbox input "true"
click at [376, 481] on button "check erledigt" at bounding box center [410, 486] width 138 height 35
